Goal: Transaction & Acquisition: Book appointment/travel/reservation

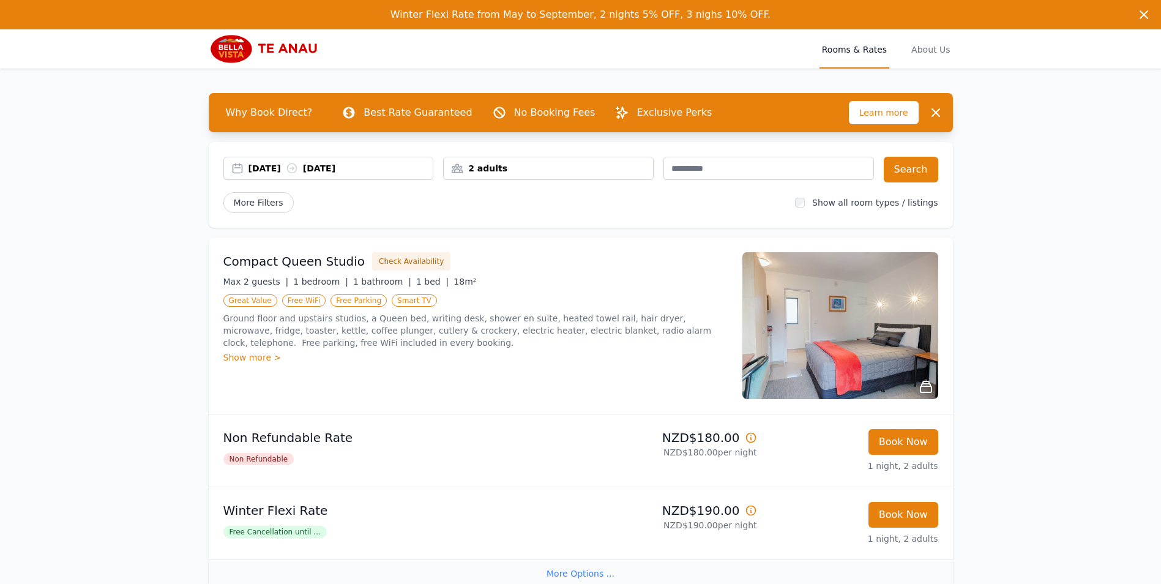
click at [286, 169] on div "[DATE] [DATE]" at bounding box center [340, 168] width 185 height 12
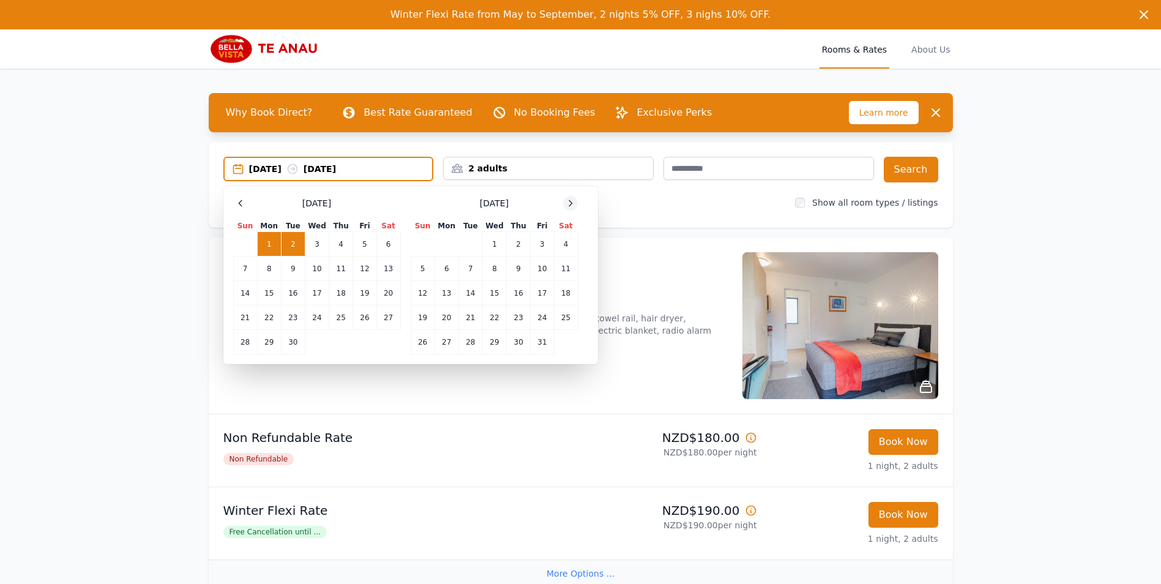
click at [570, 201] on icon at bounding box center [570, 203] width 10 height 10
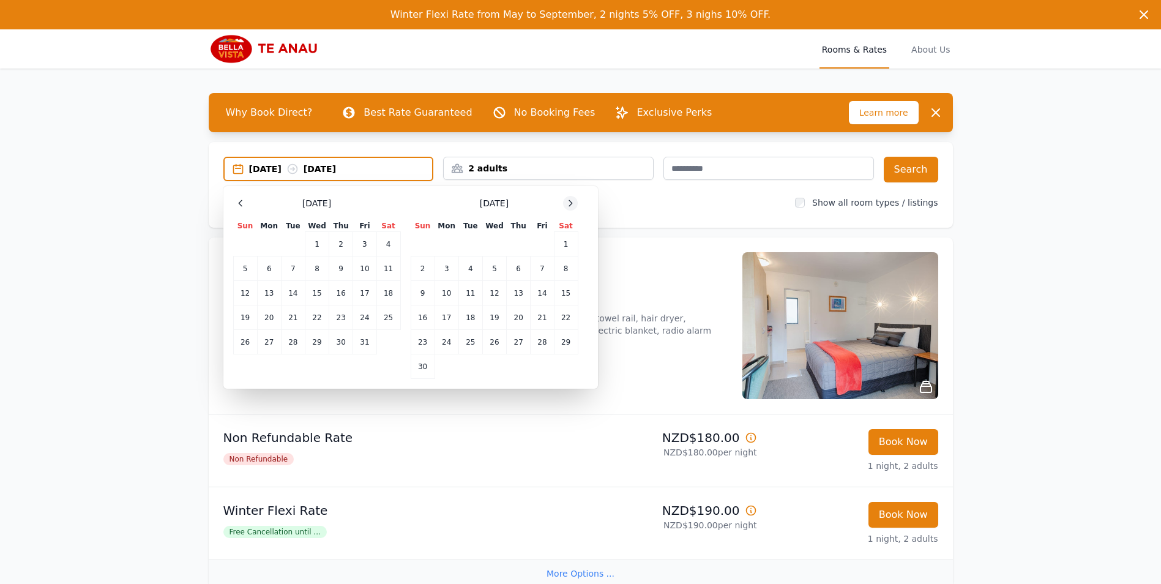
click at [570, 201] on icon at bounding box center [570, 203] width 10 height 10
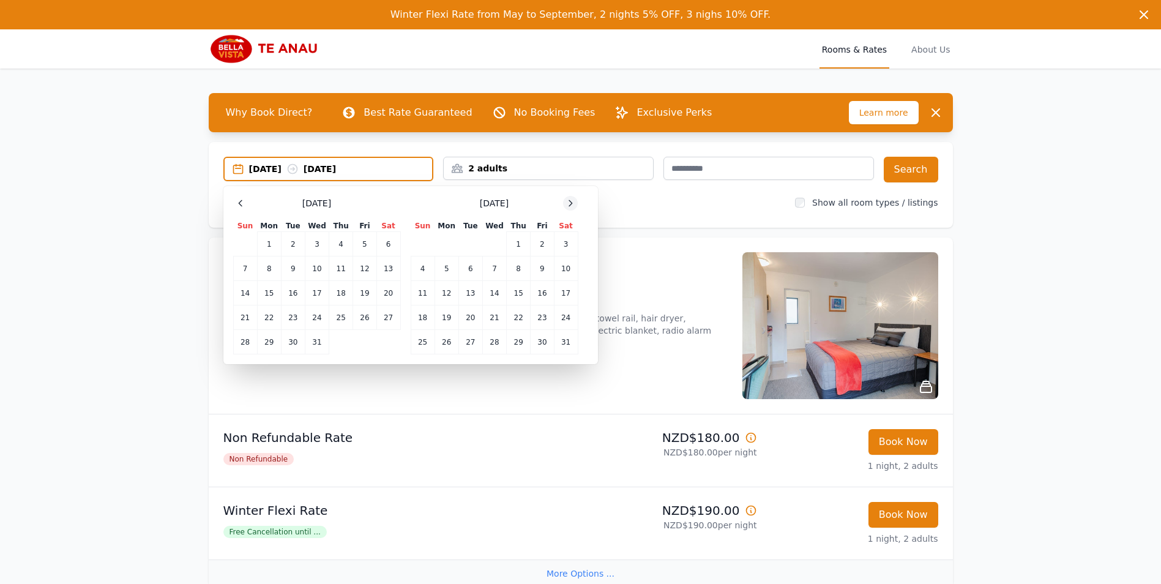
click at [570, 201] on icon at bounding box center [570, 203] width 10 height 10
click at [343, 319] on td "26" at bounding box center [341, 317] width 24 height 24
click at [365, 319] on td "27" at bounding box center [364, 317] width 23 height 24
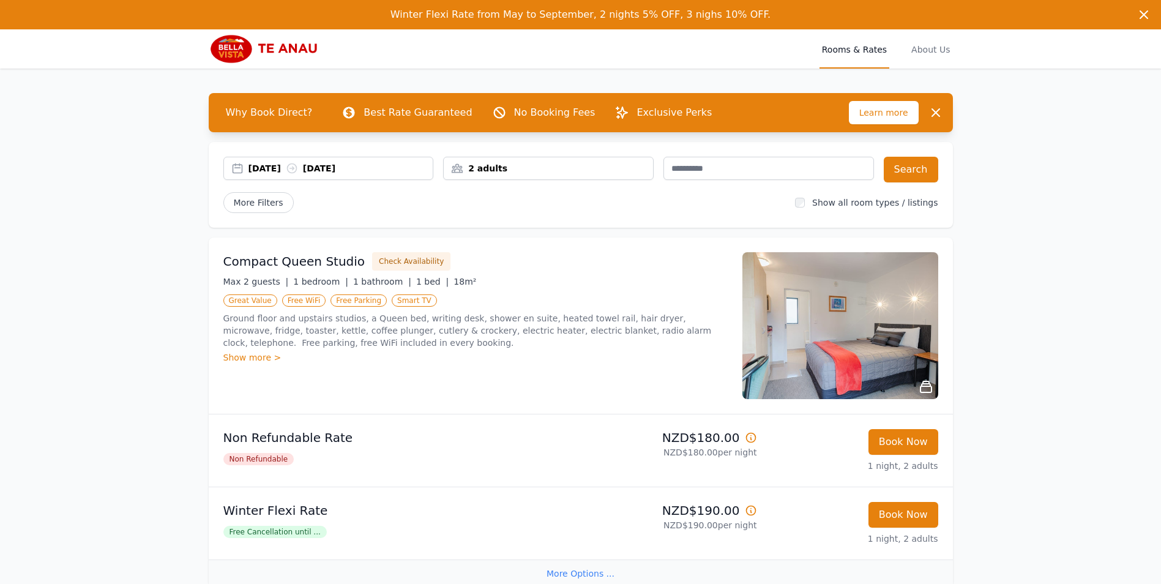
click at [623, 169] on div "2 adults" at bounding box center [548, 168] width 209 height 12
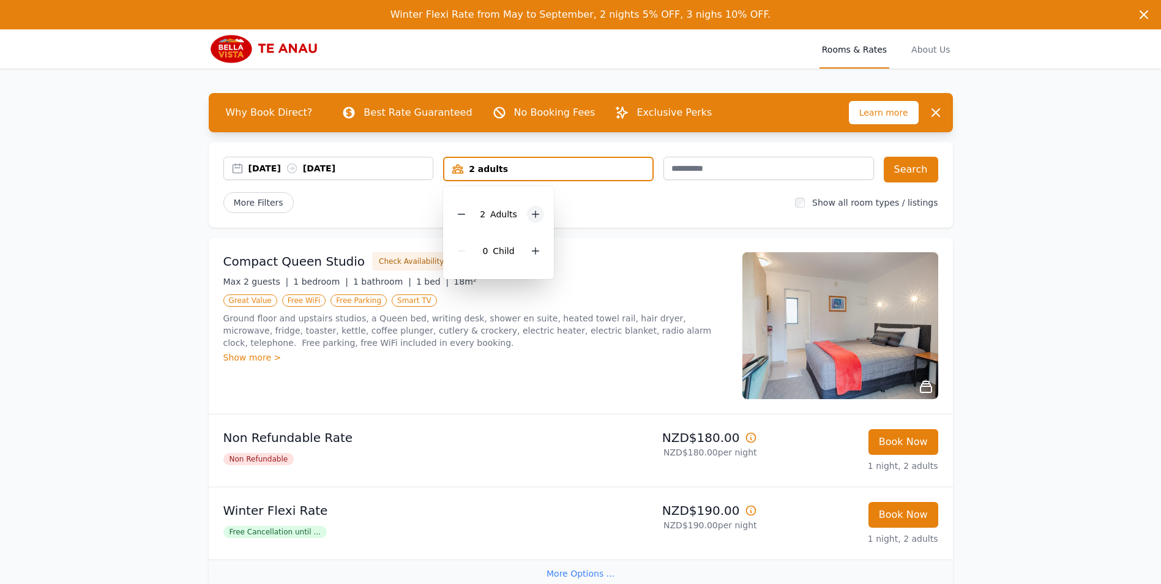
click at [533, 214] on icon at bounding box center [535, 214] width 7 height 7
click at [896, 169] on button "Search" at bounding box center [910, 170] width 54 height 26
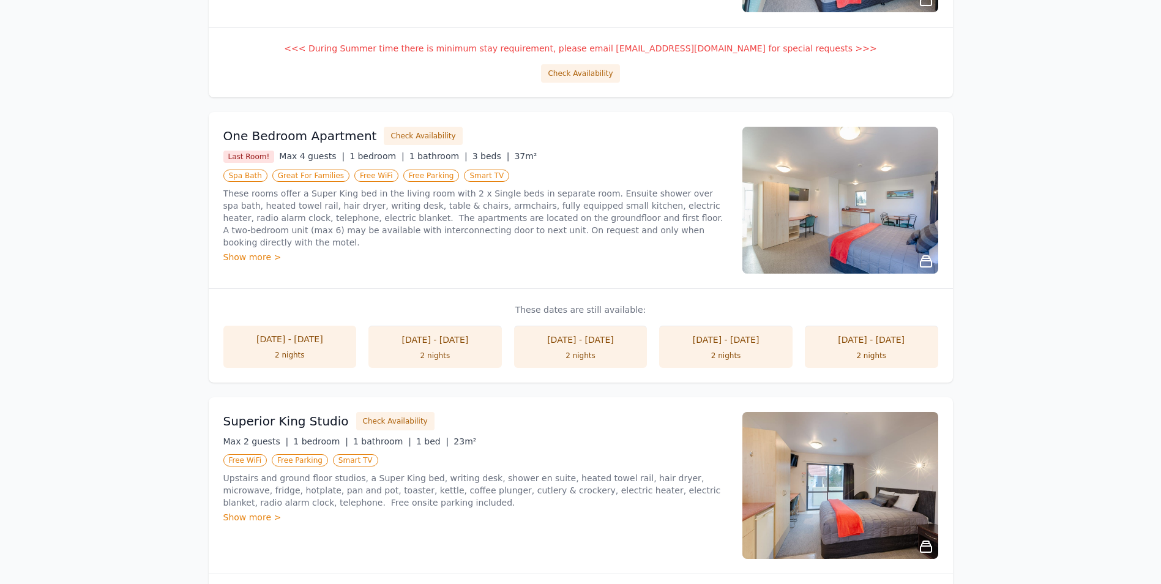
scroll to position [367, 0]
